Goal: Task Accomplishment & Management: Use online tool/utility

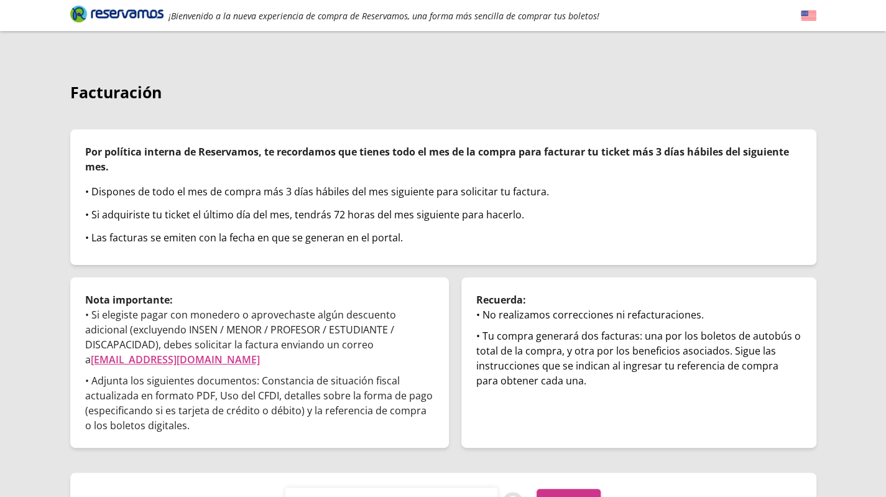
scroll to position [58, 0]
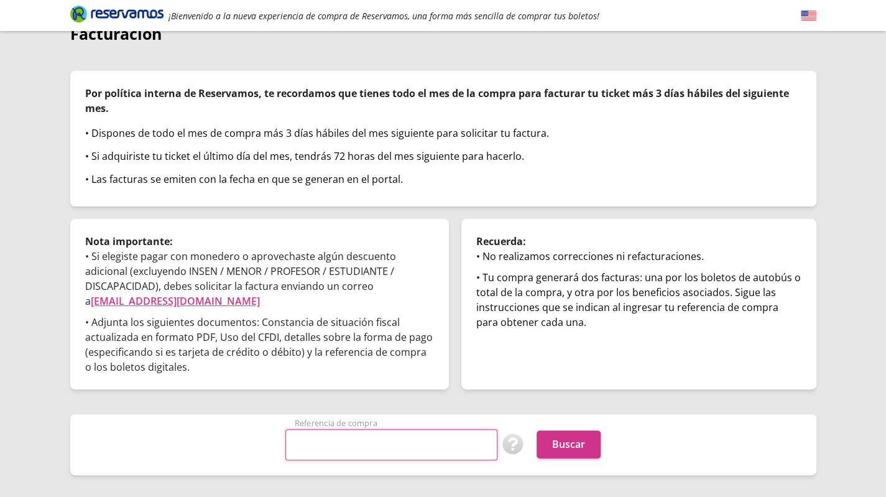
click at [379, 435] on input "Referencia de compra" at bounding box center [391, 444] width 212 height 31
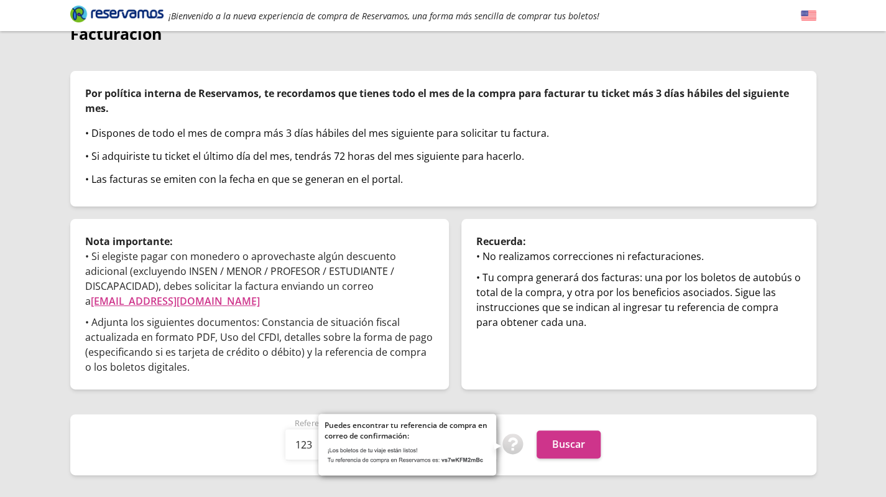
click at [510, 433] on img at bounding box center [513, 444] width 22 height 22
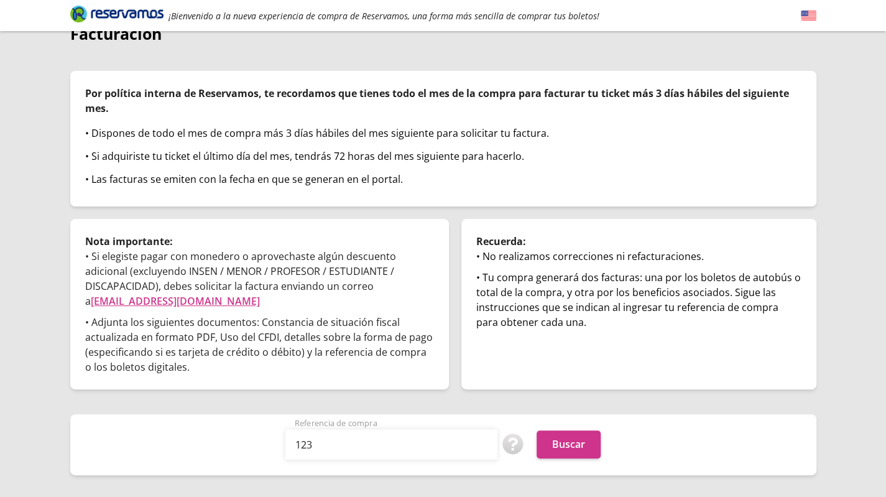
click at [332, 345] on p "• Adjunta los siguientes documentos: Constancia de situación fiscal actualizada…" at bounding box center [259, 345] width 349 height 60
click at [348, 429] on input "123" at bounding box center [391, 444] width 212 height 31
type input "1"
type input "U"
type input "ul5117iapyo"
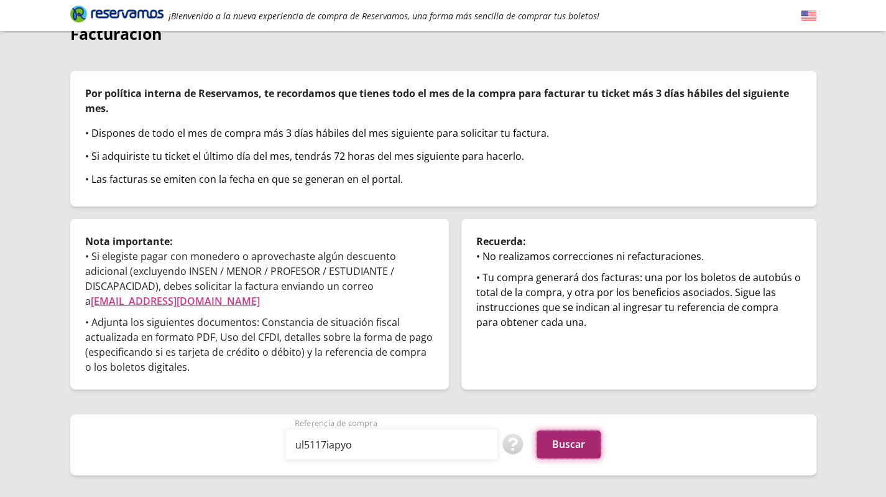
click at [570, 430] on button "Buscar" at bounding box center [569, 444] width 64 height 28
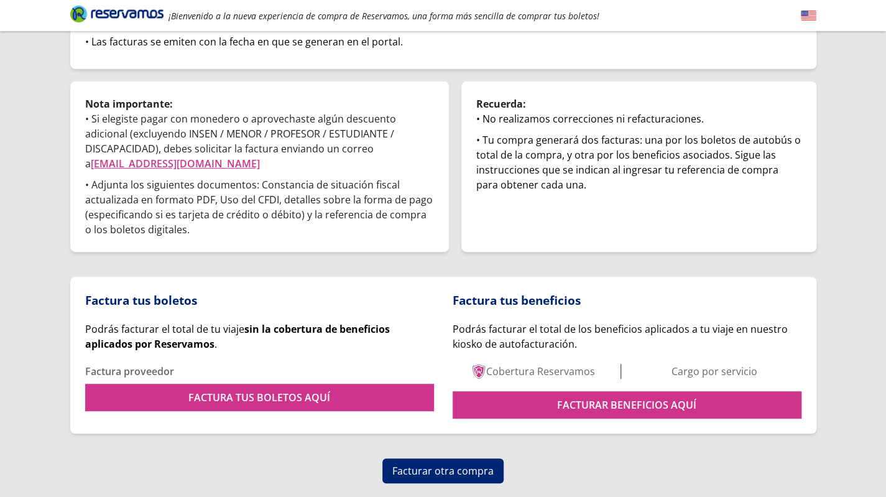
scroll to position [204, 0]
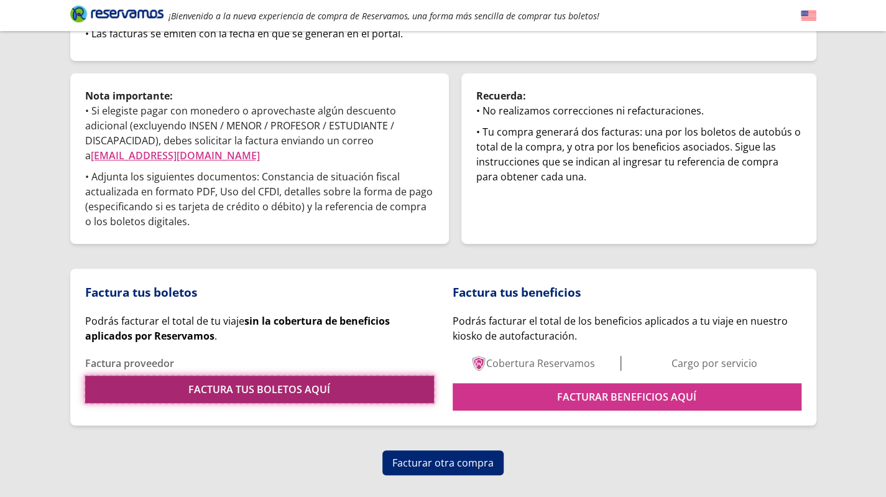
click at [317, 377] on link "FACTURA TUS BOLETOS AQUÍ" at bounding box center [259, 389] width 349 height 27
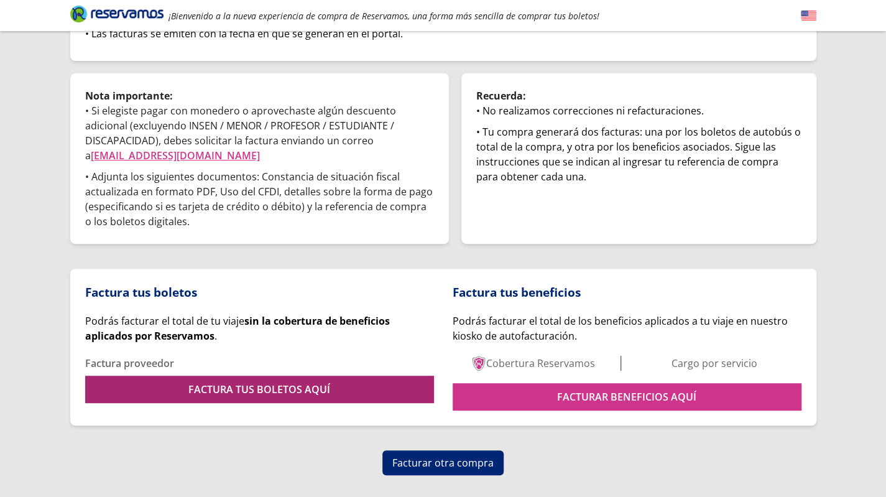
click at [318, 384] on link "FACTURA TUS BOLETOS AQUÍ" at bounding box center [259, 389] width 349 height 27
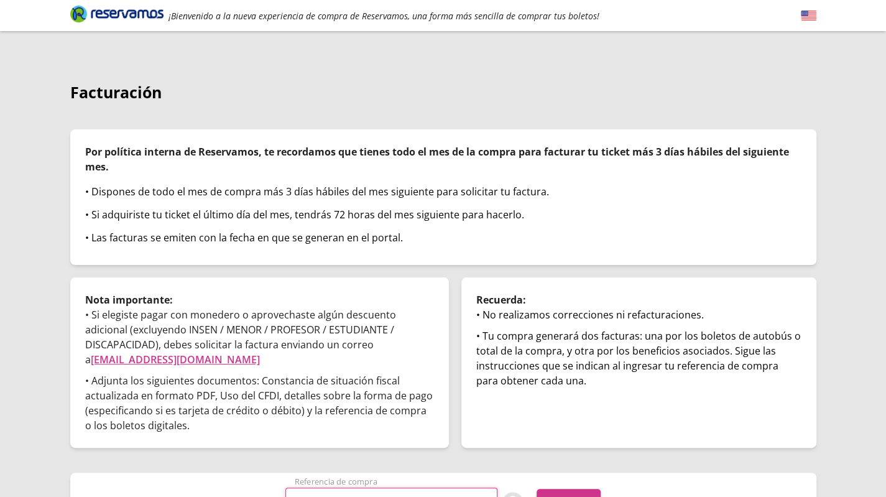
click at [357, 488] on input "Referencia de compra" at bounding box center [391, 503] width 212 height 31
type input "ul5117iapyo"
click at [568, 496] on button "Buscar" at bounding box center [569, 503] width 64 height 28
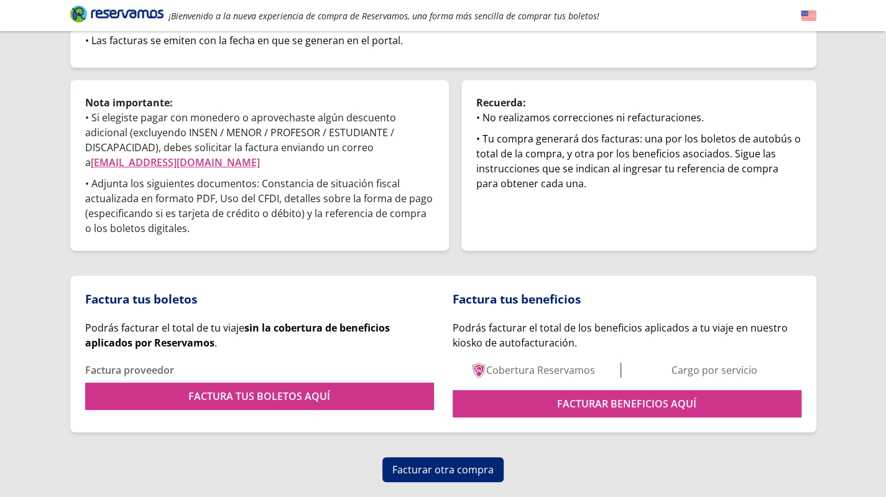
scroll to position [204, 0]
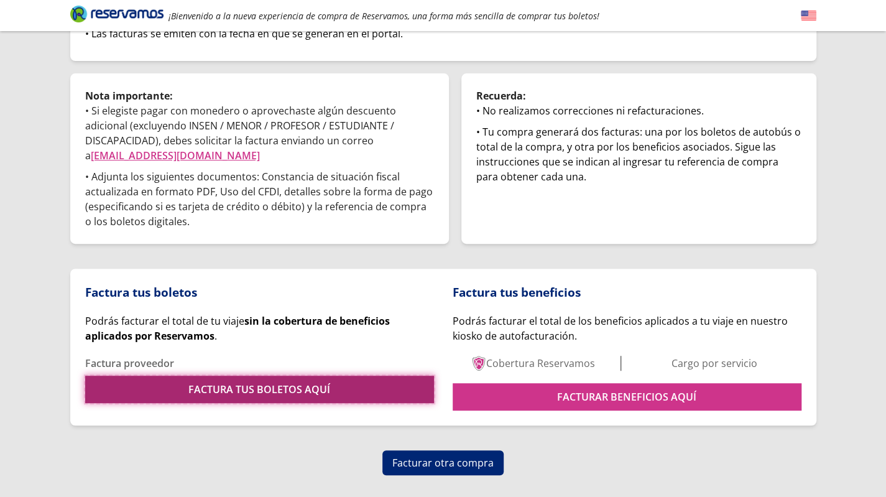
click at [311, 376] on link "FACTURA TUS BOLETOS AQUÍ" at bounding box center [259, 389] width 349 height 27
click at [282, 376] on link "FACTURA TUS BOLETOS AQUÍ" at bounding box center [259, 389] width 349 height 27
click at [274, 376] on link "FACTURA TUS BOLETOS AQUÍ" at bounding box center [259, 389] width 349 height 27
